Goal: Information Seeking & Learning: Learn about a topic

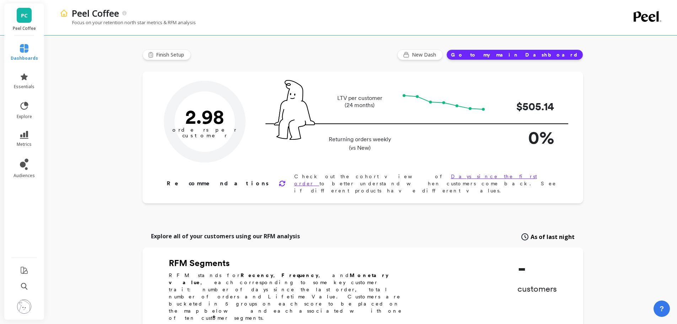
type input "Champions"
type input "8744"
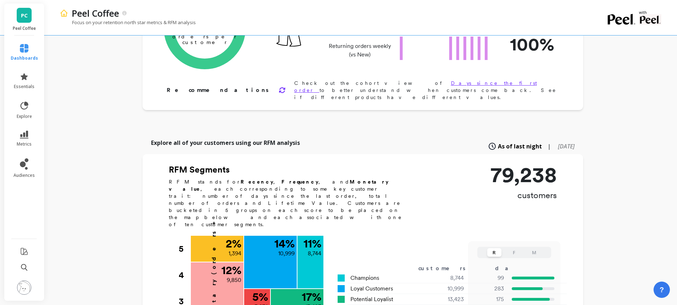
scroll to position [82, 0]
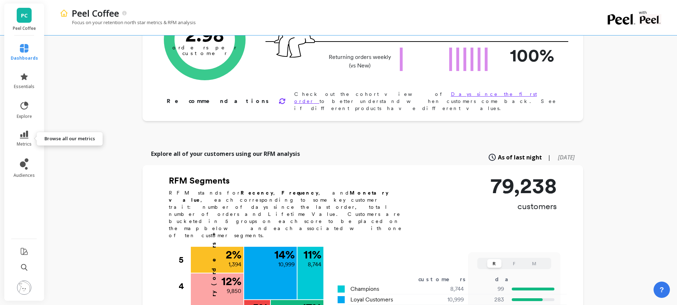
click at [27, 138] on icon at bounding box center [24, 135] width 9 height 8
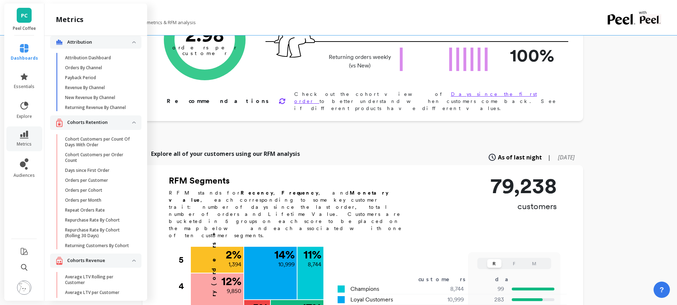
scroll to position [0, 0]
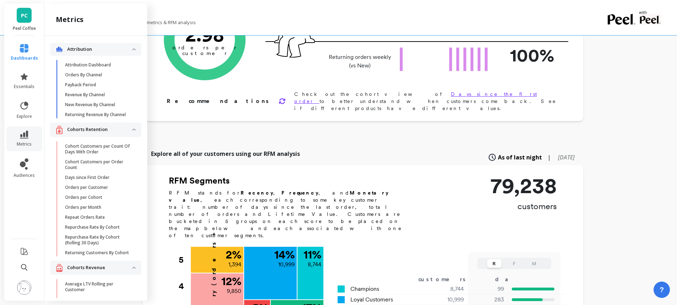
click at [95, 230] on p "Repurchase Rate By Cohort" at bounding box center [92, 228] width 55 height 6
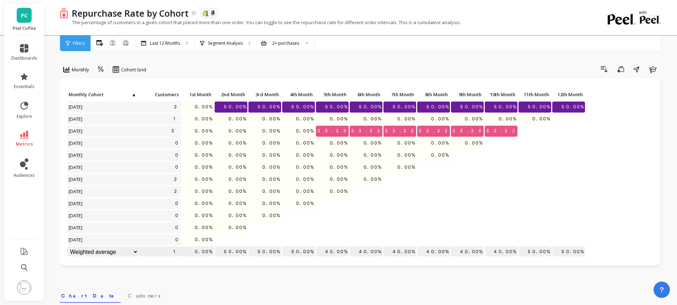
click at [177, 48] on div "Last 12 Months" at bounding box center [164, 44] width 59 height 16
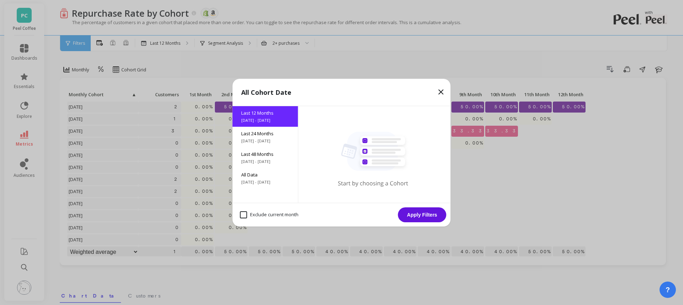
click at [264, 158] on div "Last 48 Months [DATE] - [DATE]" at bounding box center [265, 158] width 65 height 21
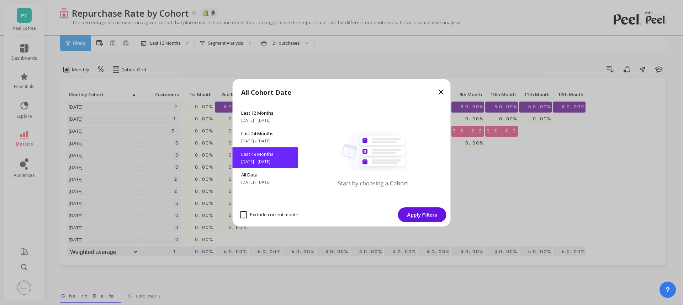
click at [421, 213] on button "Apply Filters" at bounding box center [422, 215] width 48 height 15
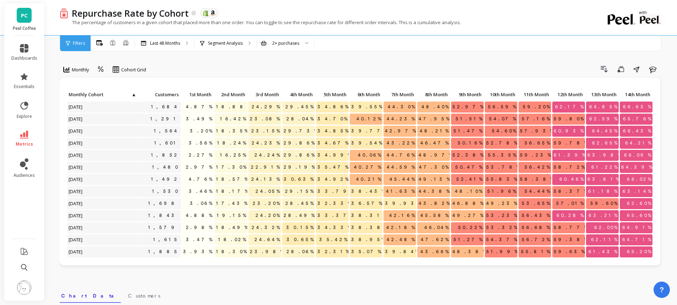
click at [163, 47] on div "Last 48 Months" at bounding box center [164, 44] width 59 height 16
click at [231, 44] on p "Segment Analysis" at bounding box center [225, 44] width 35 height 6
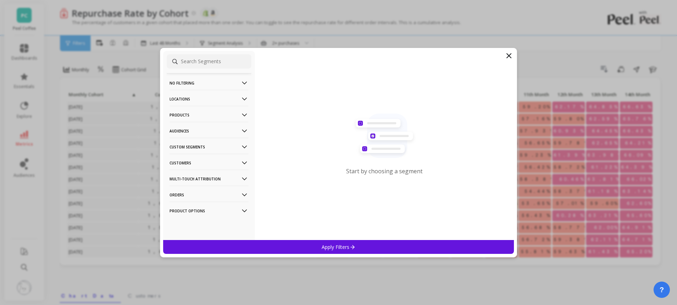
click at [233, 97] on p "Locations" at bounding box center [209, 99] width 79 height 18
click at [204, 180] on p "Custom Segments" at bounding box center [209, 180] width 79 height 18
click at [206, 144] on p "Custom Segments" at bounding box center [209, 145] width 79 height 18
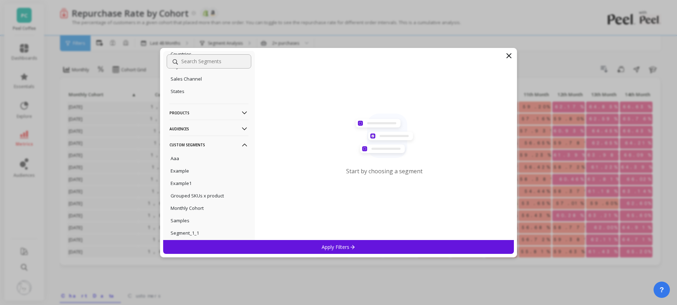
scroll to position [64, 0]
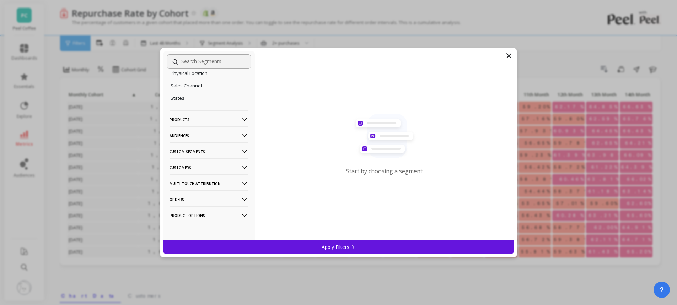
click at [180, 119] on p "Products" at bounding box center [209, 120] width 79 height 18
click at [208, 140] on p "Product Collections" at bounding box center [191, 139] width 41 height 6
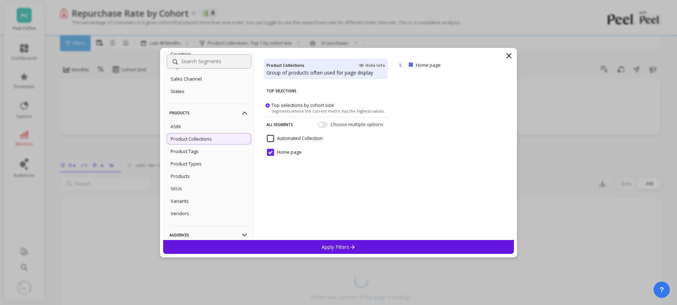
click at [213, 155] on div "Product Tags" at bounding box center [209, 151] width 85 height 11
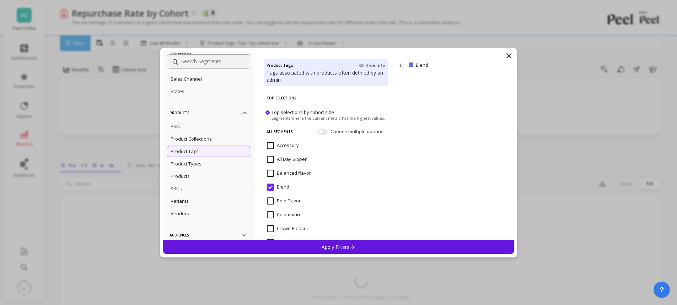
click at [336, 244] on p "Apply Filters" at bounding box center [339, 247] width 34 height 7
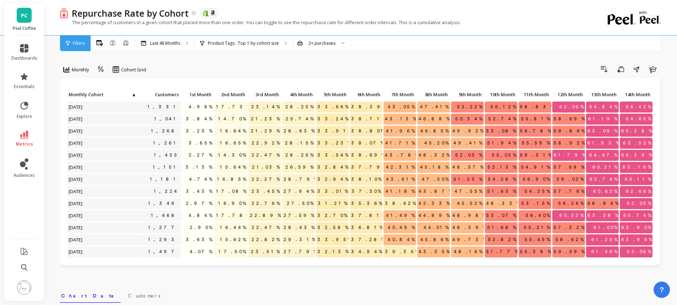
click at [81, 70] on span "Monthly" at bounding box center [80, 69] width 17 height 7
click at [214, 64] on div "Drill Down Save Share Learn" at bounding box center [407, 69] width 512 height 11
click at [126, 70] on span "Cohort Grid" at bounding box center [133, 69] width 25 height 7
click at [248, 68] on div "Drill Down Save Share Learn" at bounding box center [407, 69] width 512 height 11
click at [111, 44] on icon at bounding box center [113, 43] width 6 height 6
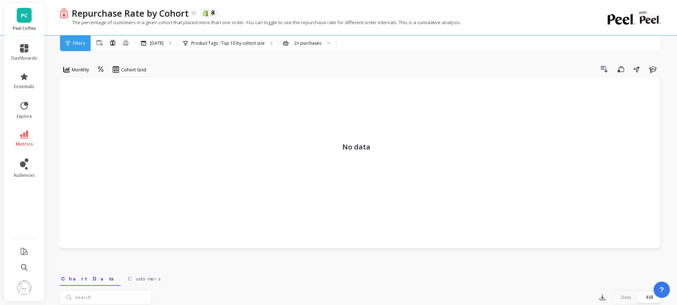
drag, startPoint x: 269, startPoint y: 62, endPoint x: 159, endPoint y: 64, distance: 110.6
click at [268, 62] on div "Monthly Cohort Grid Drill Down Save Share Learn No data Select a tab Chart Data…" at bounding box center [361, 267] width 603 height 479
click at [121, 39] on div "All Months Single Cohort Combined Cohorts" at bounding box center [113, 43] width 44 height 9
click at [125, 41] on icon at bounding box center [125, 42] width 5 height 5
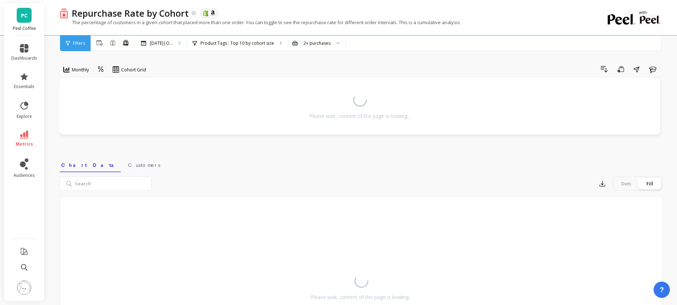
click at [191, 65] on div "Drill Down Save Share Learn" at bounding box center [407, 69] width 512 height 11
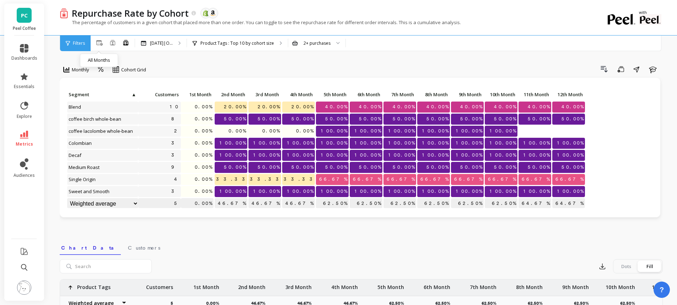
click at [98, 44] on icon at bounding box center [99, 42] width 6 height 5
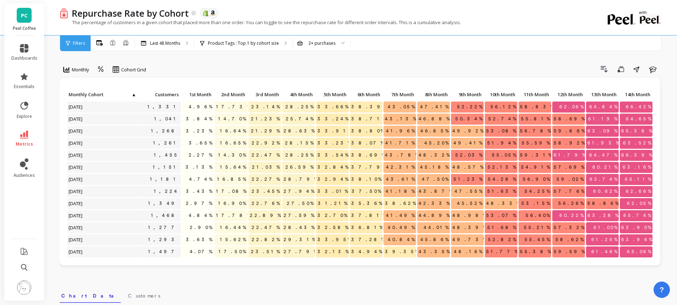
scroll to position [107, 0]
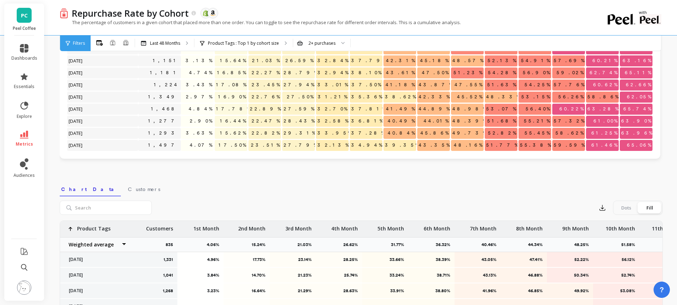
click at [105, 192] on div "Monthly Cohort Grid Drill Down Save Share Learn Click to create an audience 1,3…" at bounding box center [361, 193] width 603 height 543
click at [128, 190] on span "Customers" at bounding box center [144, 189] width 32 height 7
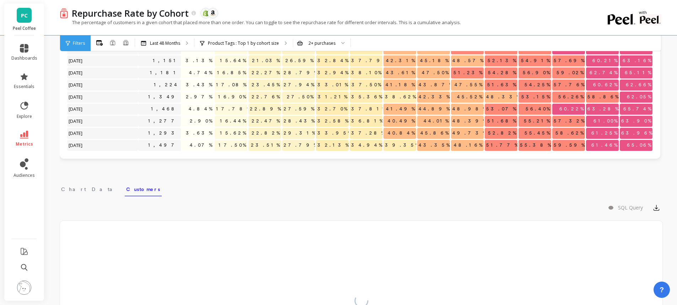
scroll to position [0, 0]
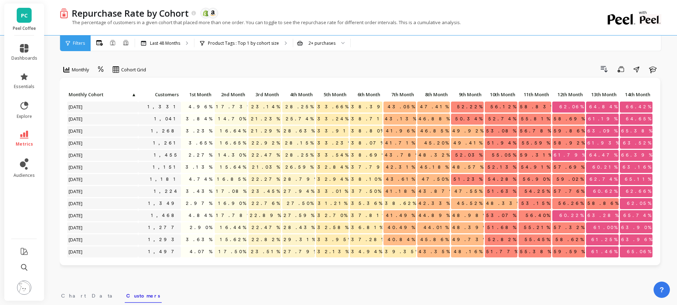
click at [135, 72] on span "Cohort Grid" at bounding box center [133, 69] width 25 height 7
click at [205, 69] on div "Drill Down Save Share Learn" at bounding box center [407, 69] width 512 height 11
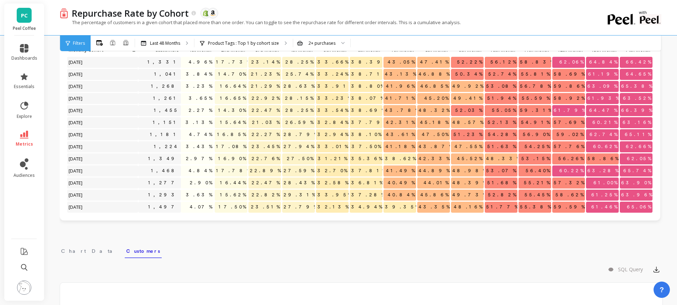
scroll to position [107, 0]
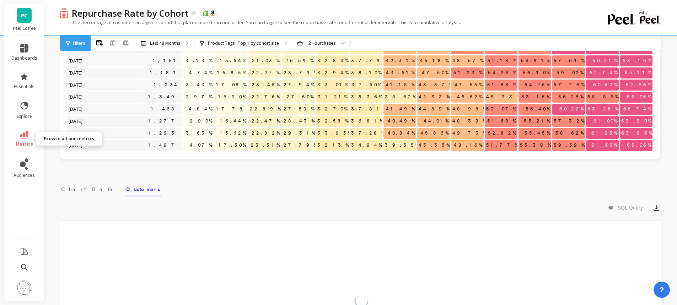
click at [26, 140] on link "metrics" at bounding box center [24, 139] width 26 height 16
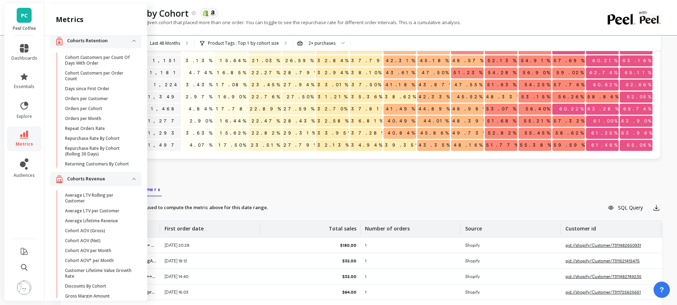
scroll to position [210, 0]
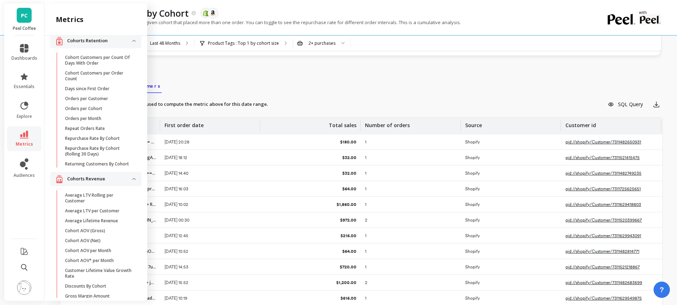
click at [327, 80] on nav "Chart Data Customers" at bounding box center [361, 85] width 603 height 16
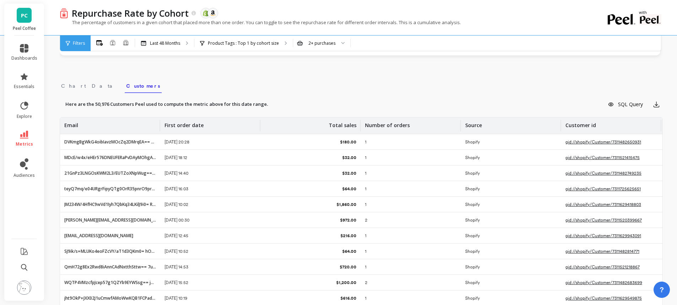
scroll to position [0, 0]
click at [29, 135] on link "metrics" at bounding box center [24, 139] width 26 height 16
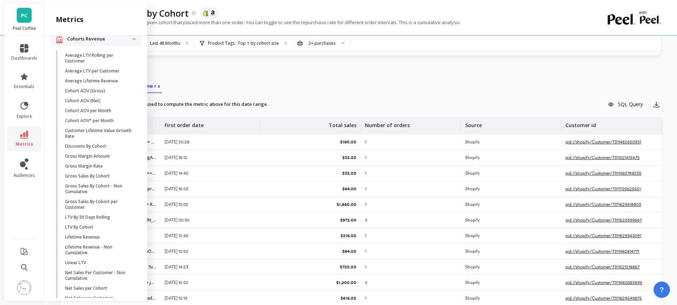
scroll to position [233, 0]
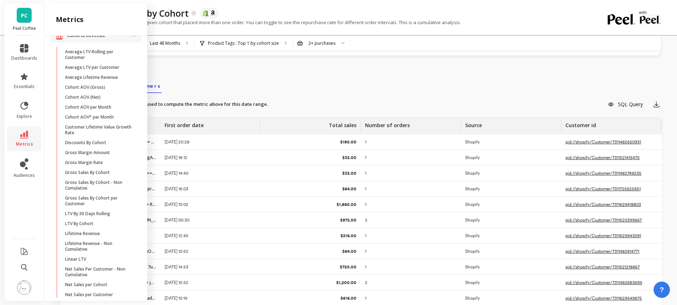
click at [183, 73] on div "Monthly Cohort Grid Drill Down Save Share Learn Click to create an audience 1,3…" at bounding box center [361, 93] width 603 height 551
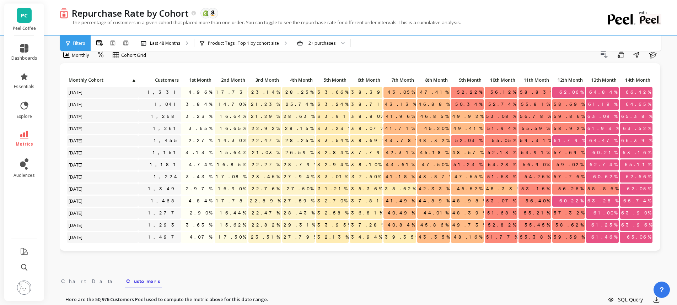
scroll to position [0, 0]
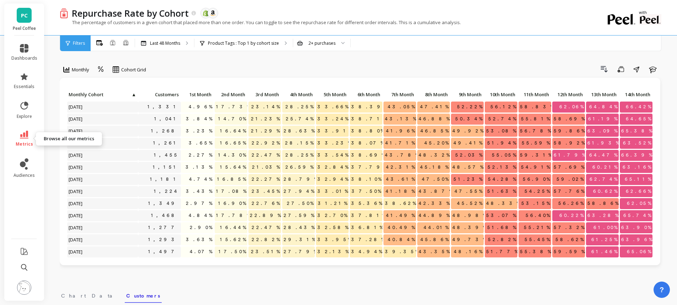
click at [23, 137] on icon at bounding box center [24, 135] width 9 height 8
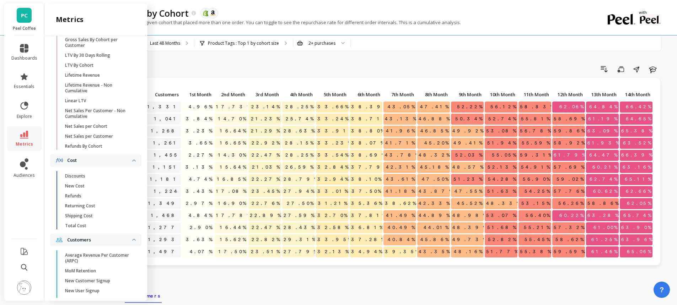
scroll to position [1177, 0]
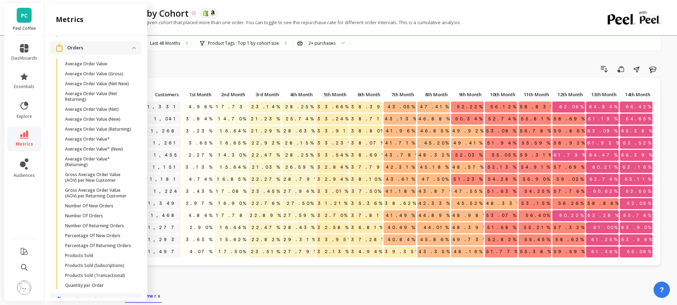
click at [33, 59] on span "dashboards" at bounding box center [24, 58] width 26 height 6
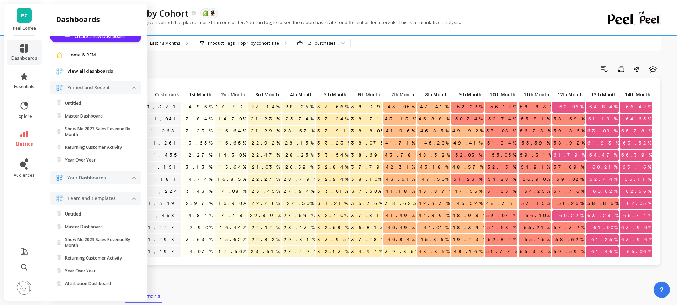
scroll to position [0, 0]
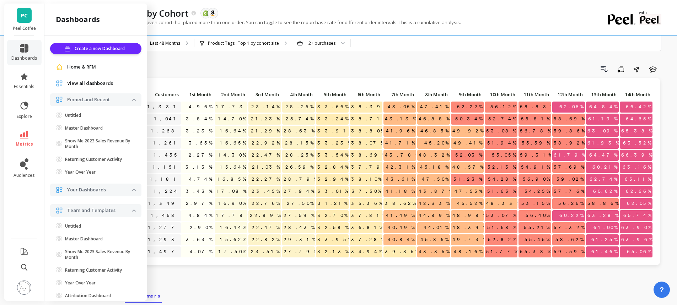
click at [94, 128] on p "Master Dashboard" at bounding box center [84, 129] width 38 height 6
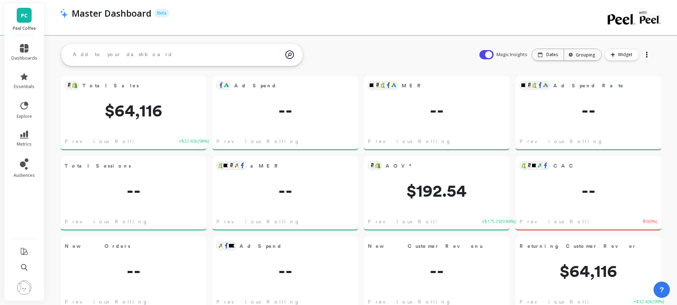
click at [26, 293] on img at bounding box center [24, 288] width 14 height 14
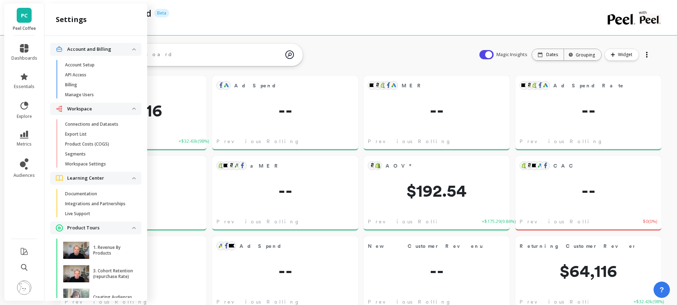
click at [103, 127] on p "Connections and Datasets" at bounding box center [91, 125] width 53 height 6
